Goal: Information Seeking & Learning: Understand process/instructions

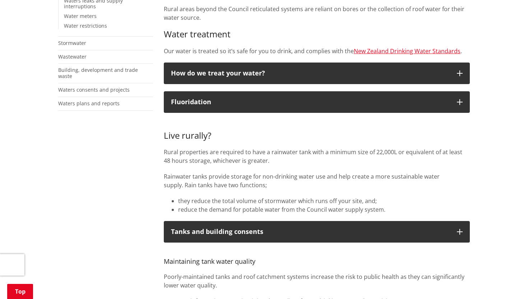
scroll to position [232, 0]
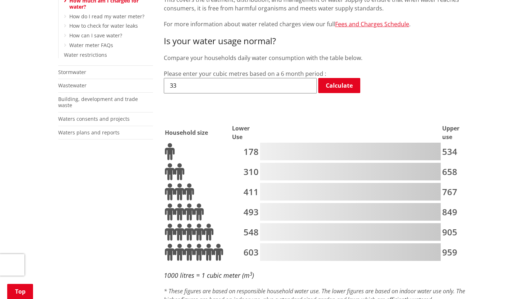
scroll to position [261, 0]
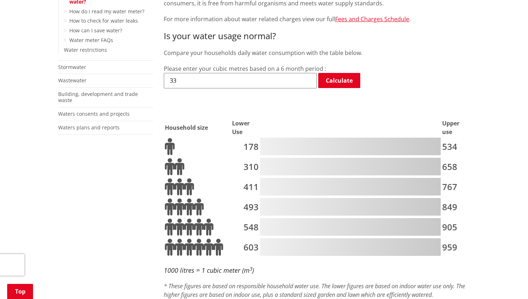
click at [248, 198] on td "493" at bounding box center [245, 207] width 27 height 19
drag, startPoint x: 252, startPoint y: 56, endPoint x: 166, endPoint y: 60, distance: 86.3
click at [166, 73] on input "33" at bounding box center [240, 80] width 153 height 15
click at [265, 73] on input "33" at bounding box center [240, 80] width 153 height 15
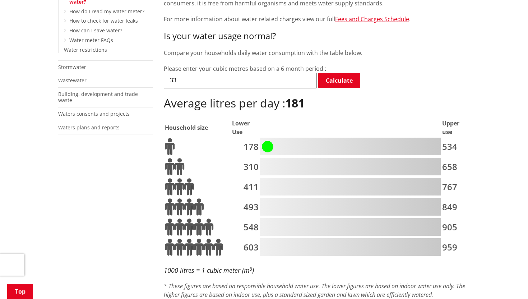
scroll to position [0, 0]
drag, startPoint x: 265, startPoint y: 61, endPoint x: 159, endPoint y: 55, distance: 105.4
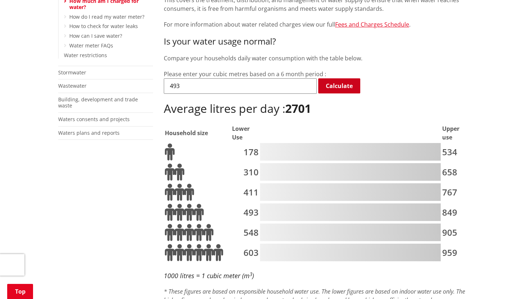
type input "493"
click at [327, 78] on link "Calculate" at bounding box center [339, 85] width 42 height 15
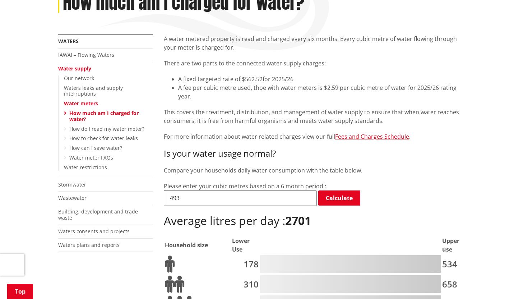
scroll to position [173, 0]
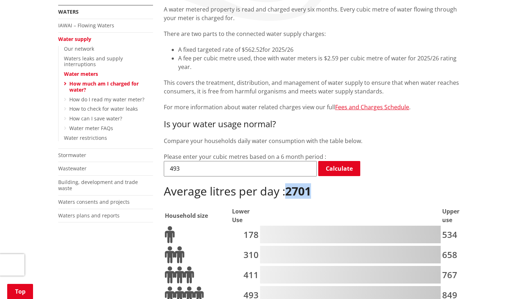
drag, startPoint x: 317, startPoint y: 166, endPoint x: 288, endPoint y: 171, distance: 29.0
click at [288, 184] on h2 "Average litres per day : 2701" at bounding box center [317, 191] width 306 height 14
click at [264, 161] on input "493" at bounding box center [240, 168] width 153 height 15
drag, startPoint x: 264, startPoint y: 149, endPoint x: 178, endPoint y: 149, distance: 85.8
click at [178, 161] on input "493" at bounding box center [240, 168] width 153 height 15
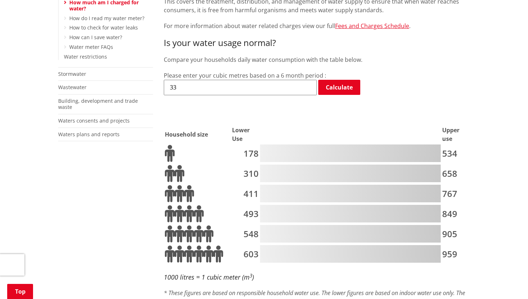
scroll to position [247, 0]
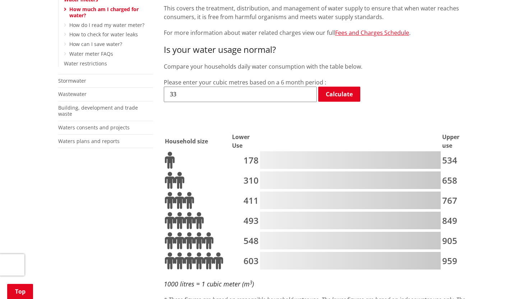
drag, startPoint x: 211, startPoint y: 70, endPoint x: 119, endPoint y: 68, distance: 92.7
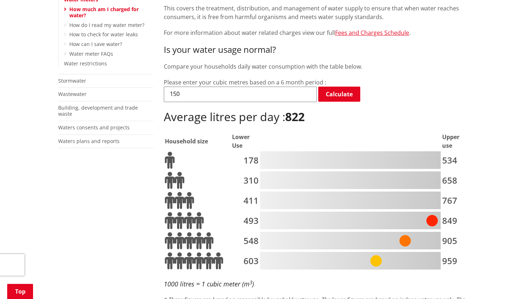
scroll to position [0, 0]
drag, startPoint x: 200, startPoint y: 67, endPoint x: 198, endPoint y: 70, distance: 4.1
click at [198, 87] on input "150" at bounding box center [240, 94] width 153 height 15
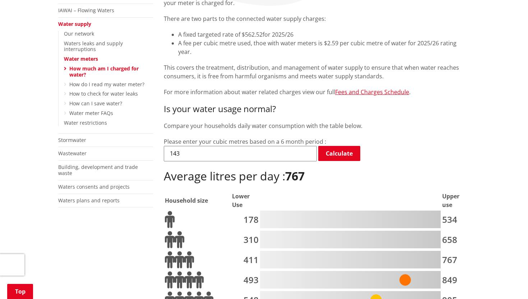
scroll to position [189, 0]
type input "143"
click at [366, 88] on link "Fees and Charges Schedule" at bounding box center [372, 92] width 74 height 8
